Goal: Find specific page/section: Find specific page/section

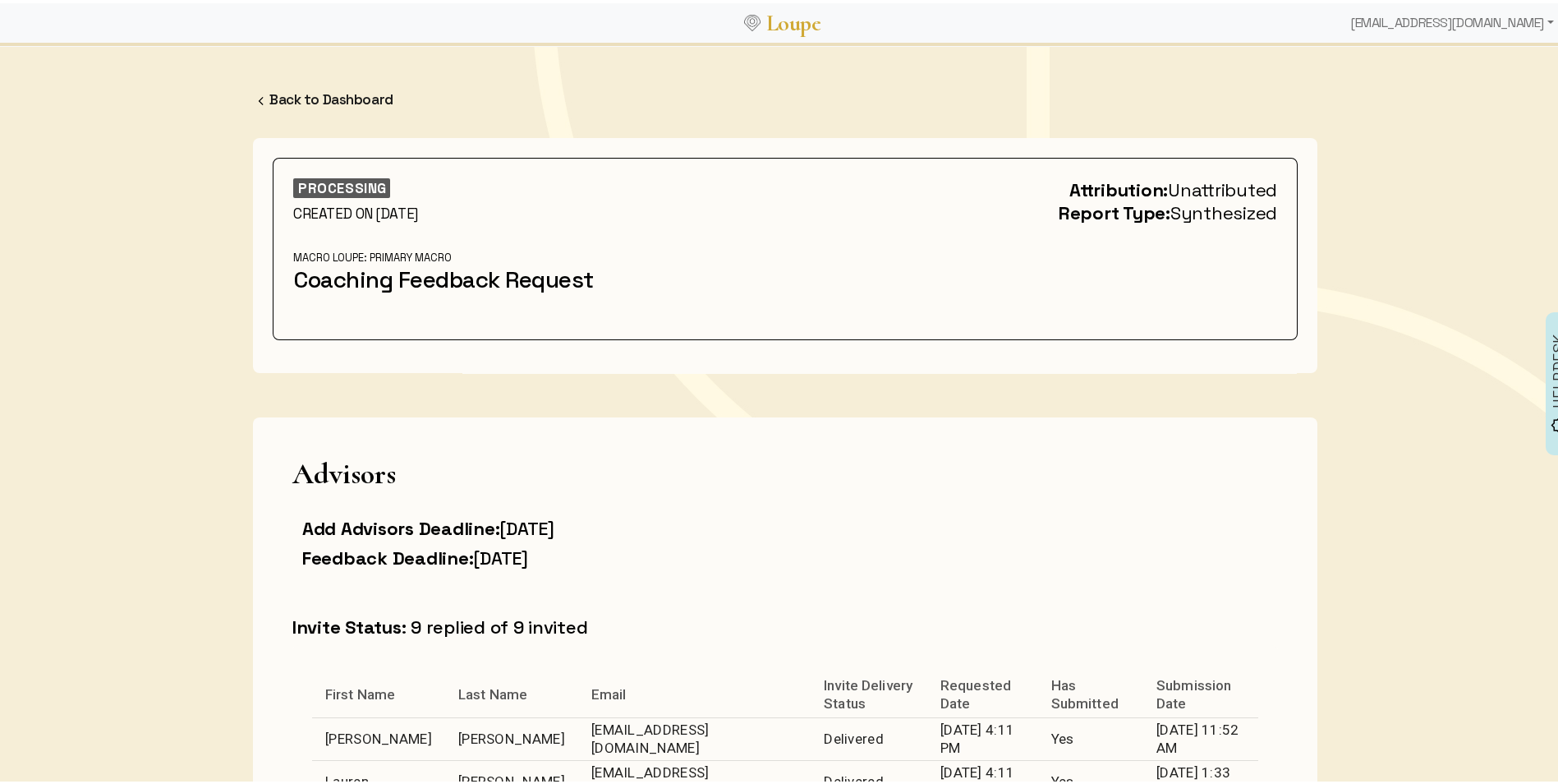
click at [1351, 12] on ul "[EMAIL_ADDRESS][DOMAIN_NAME] Account: [PERSON_NAME] Dashboard Create New Loupe …" at bounding box center [1283, 19] width 554 height 33
click at [1391, 23] on div "[EMAIL_ADDRESS][DOMAIN_NAME]" at bounding box center [1452, 19] width 217 height 33
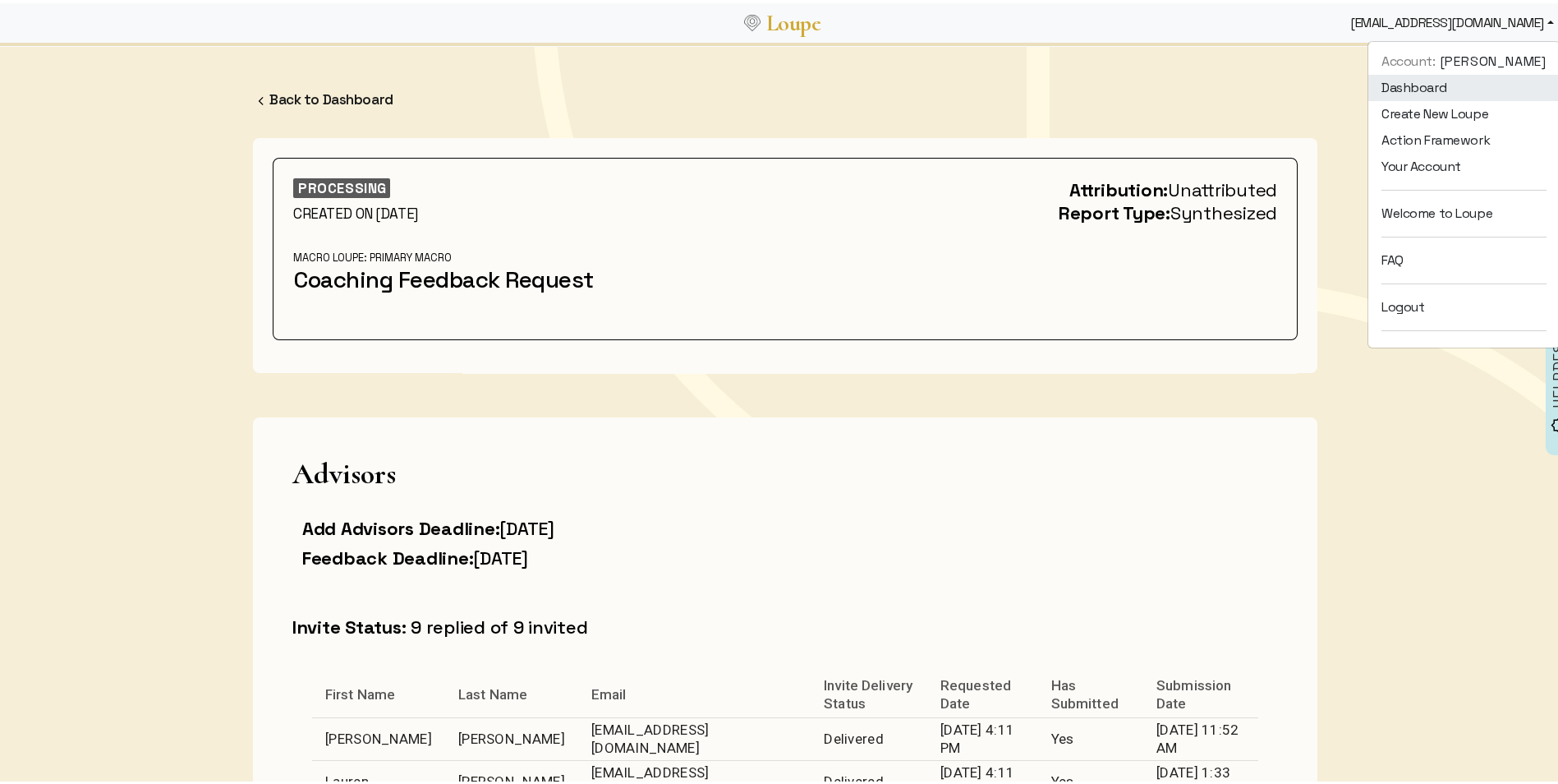
click at [1402, 78] on link "Dashboard" at bounding box center [1464, 84] width 191 height 26
